Goal: Find specific page/section: Find specific page/section

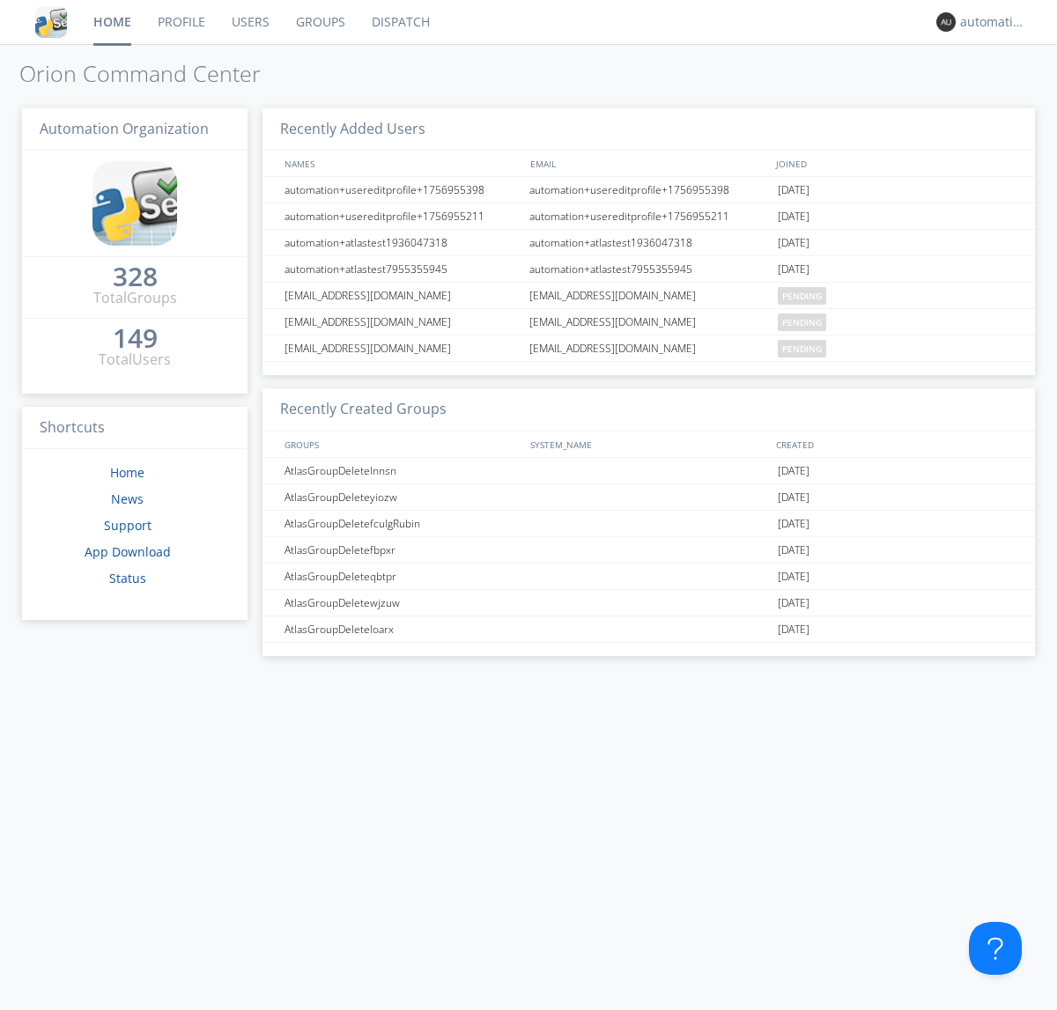
click at [399, 22] on link "Dispatch" at bounding box center [400, 22] width 85 height 44
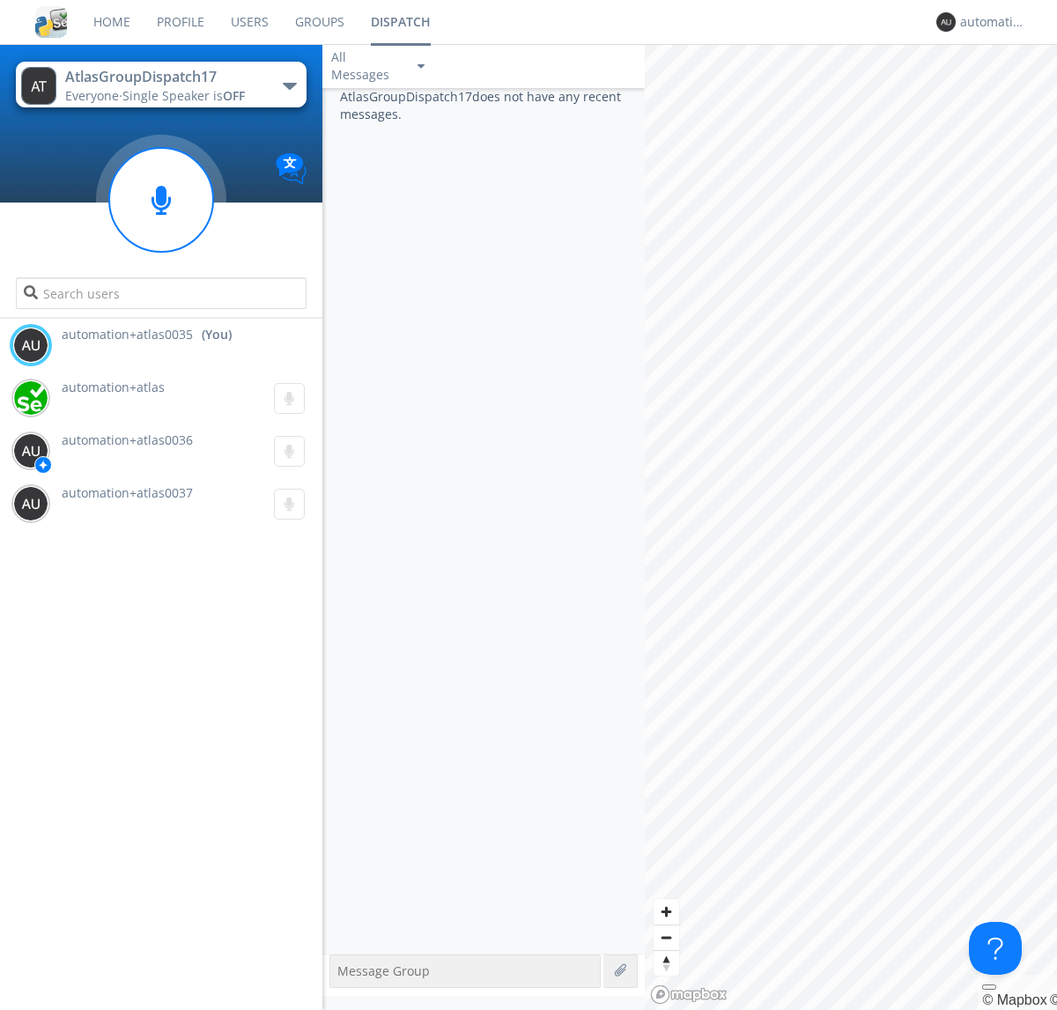
click at [289, 85] on div "button" at bounding box center [290, 86] width 14 height 7
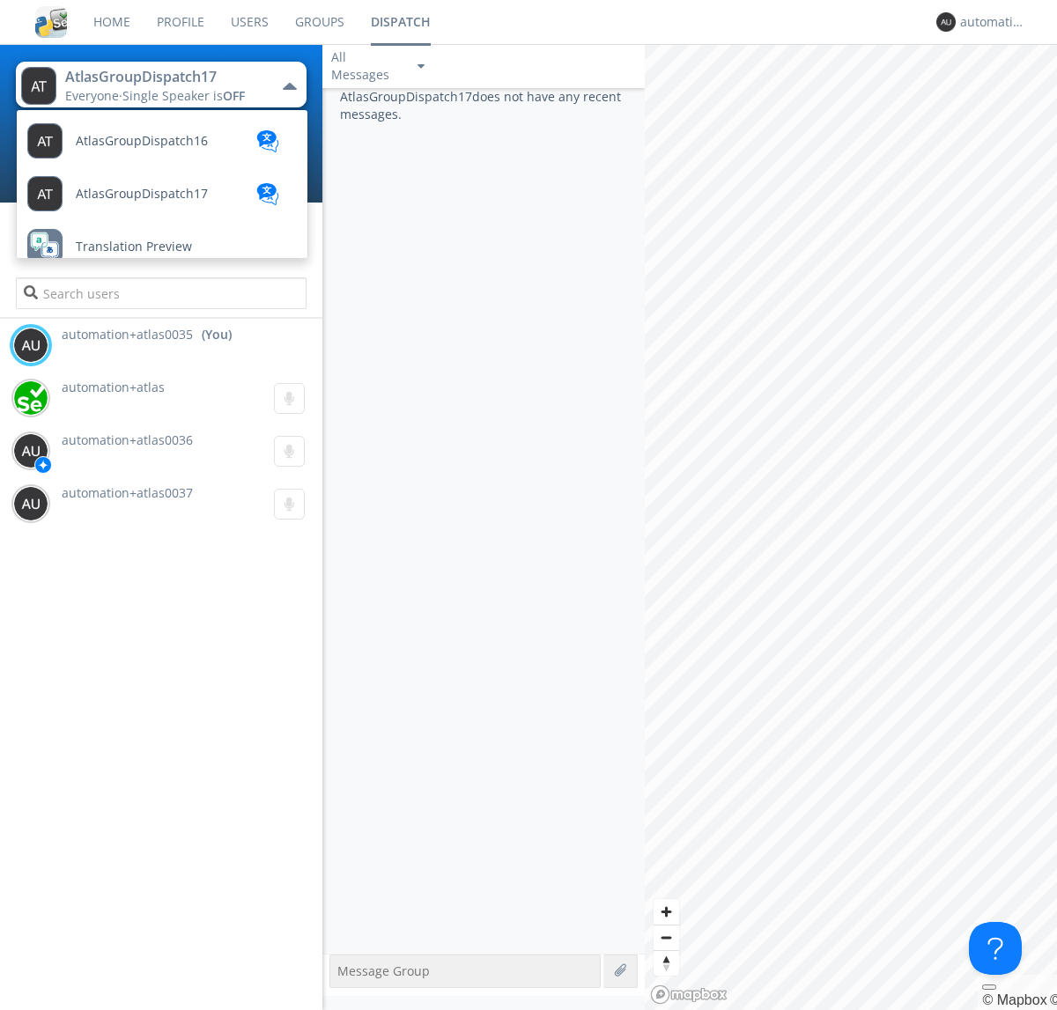
click at [140, 141] on span "AtlasGroupDispatch16" at bounding box center [142, 141] width 132 height 13
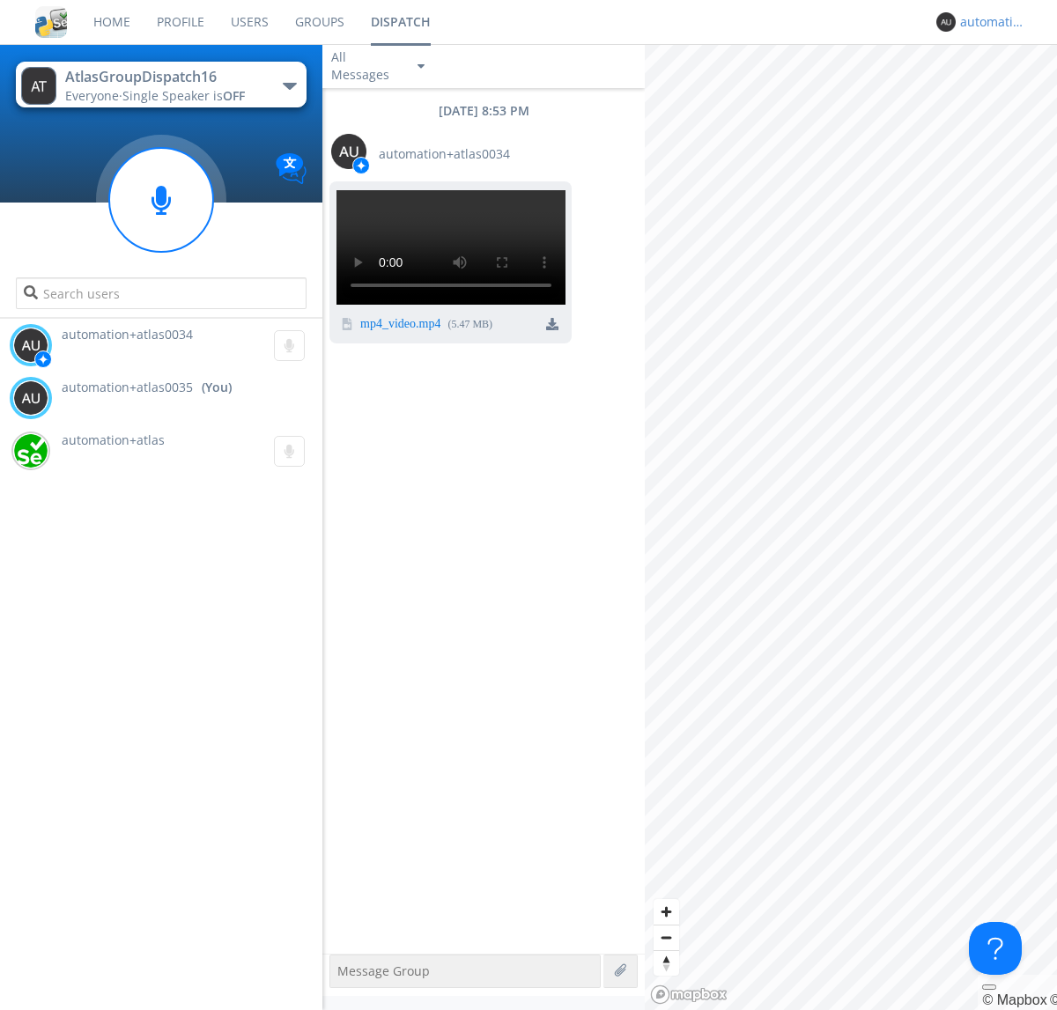
click at [988, 22] on div "automation+atlas0035" at bounding box center [993, 22] width 66 height 18
